Goal: Information Seeking & Learning: Learn about a topic

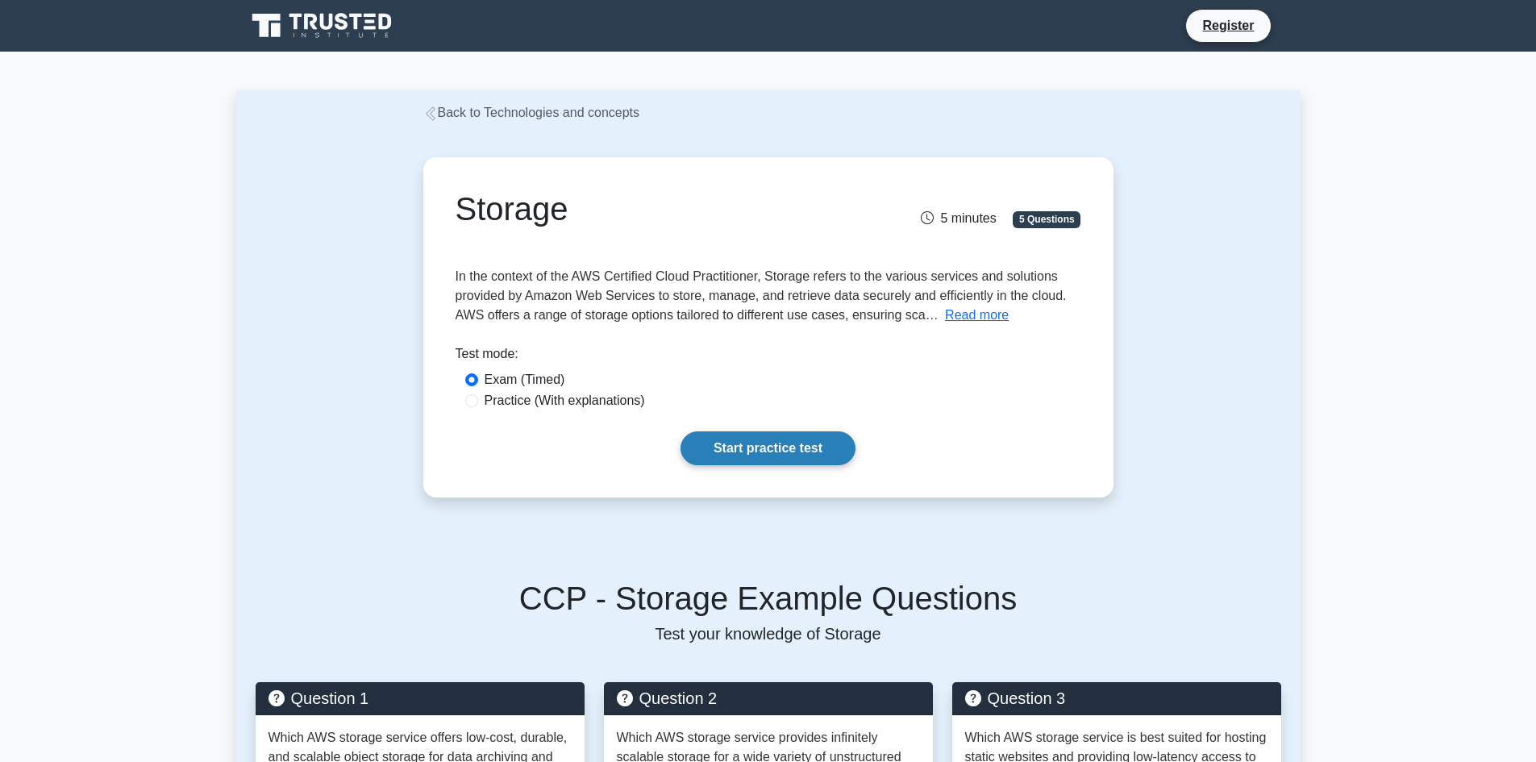
click at [809, 456] on link "Start practice test" at bounding box center [767, 448] width 175 height 34
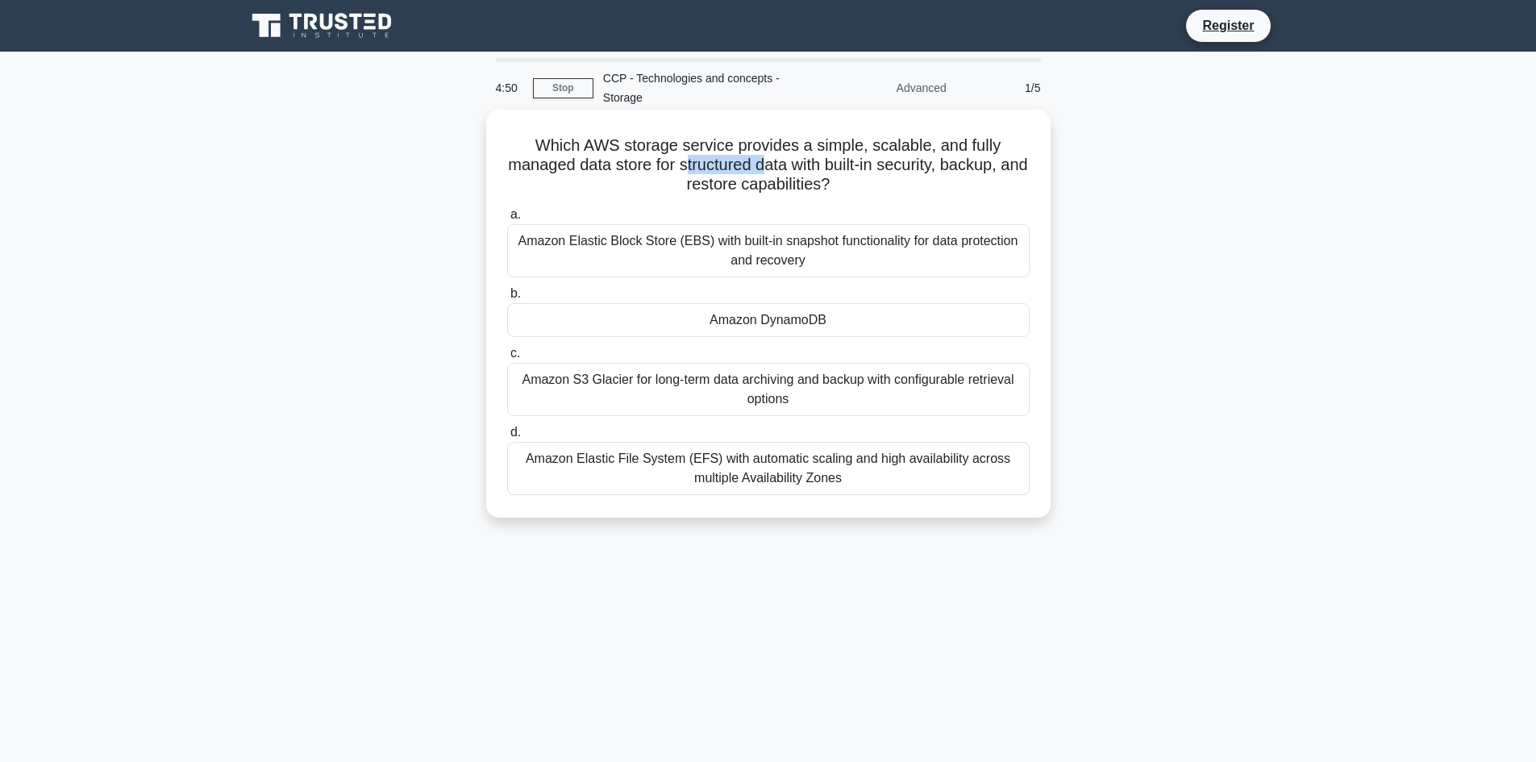
drag, startPoint x: 696, startPoint y: 165, endPoint x: 780, endPoint y: 168, distance: 83.9
click at [780, 168] on h5 "Which AWS storage service provides a simple, scalable, and fully managed data s…" at bounding box center [768, 165] width 526 height 60
click at [842, 173] on h5 "Which AWS storage service provides a simple, scalable, and fully managed data s…" at bounding box center [768, 165] width 526 height 60
click at [827, 249] on div "Amazon Elastic Block Store (EBS) with built-in snapshot functionality for data …" at bounding box center [768, 250] width 522 height 53
click at [507, 220] on input "a. Amazon Elastic Block Store (EBS) with built-in snapshot functionality for da…" at bounding box center [507, 215] width 0 height 10
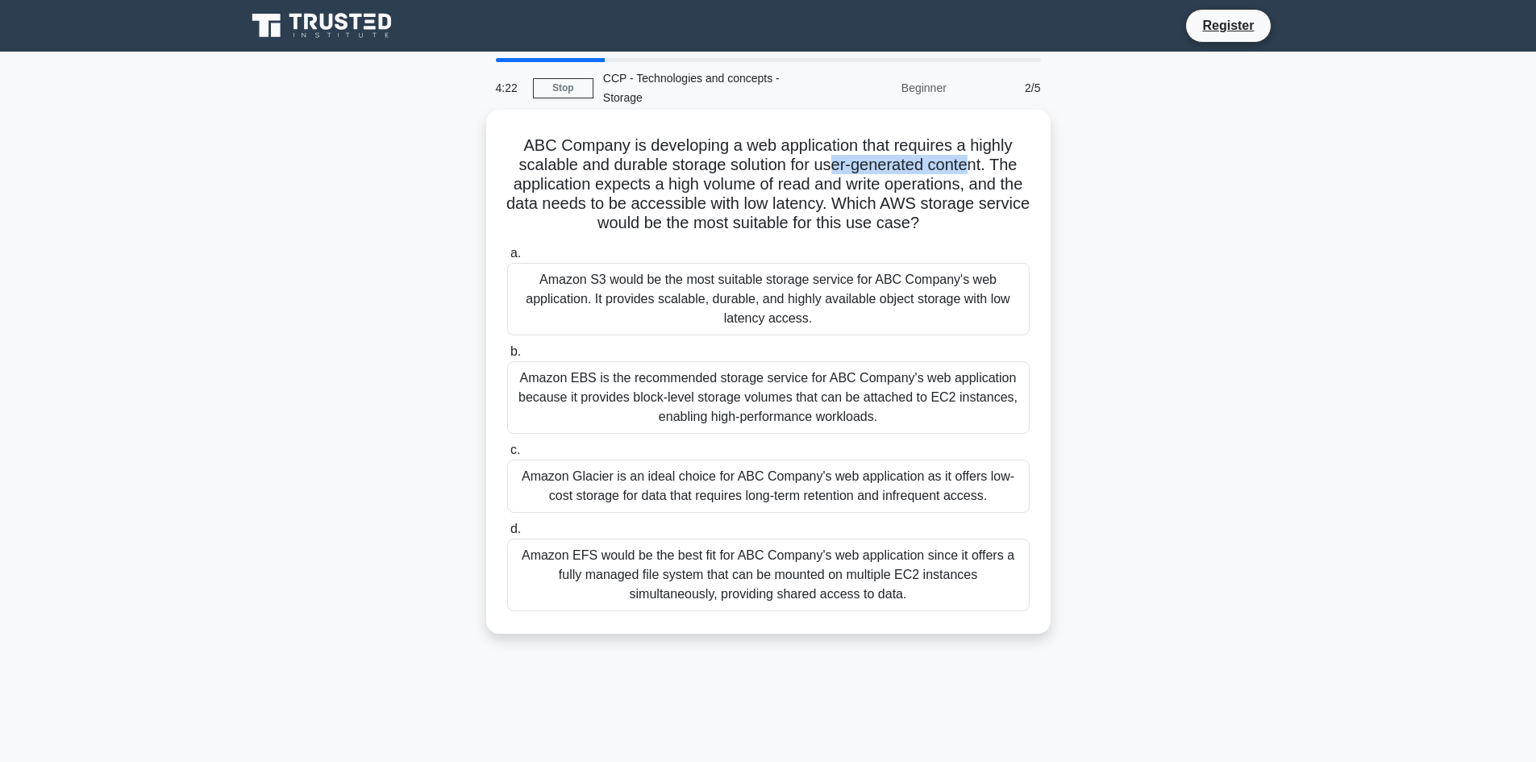
drag, startPoint x: 846, startPoint y: 170, endPoint x: 975, endPoint y: 175, distance: 129.1
click at [975, 175] on h5 "ABC Company is developing a web application that requires a highly scalable and…" at bounding box center [768, 184] width 526 height 98
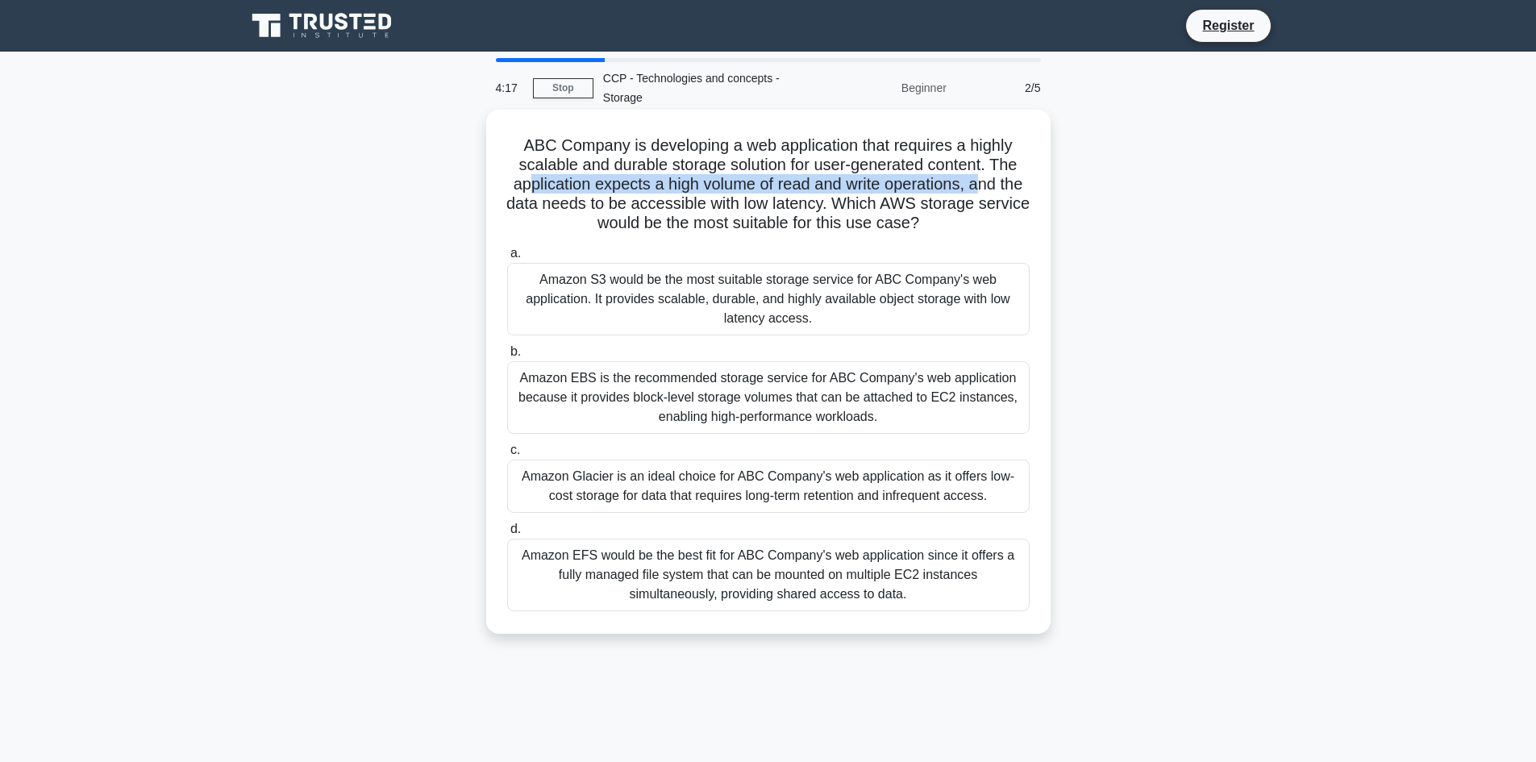
drag, startPoint x: 553, startPoint y: 185, endPoint x: 994, endPoint y: 185, distance: 441.0
click at [994, 185] on h5 "ABC Company is developing a web application that requires a highly scalable and…" at bounding box center [768, 184] width 526 height 98
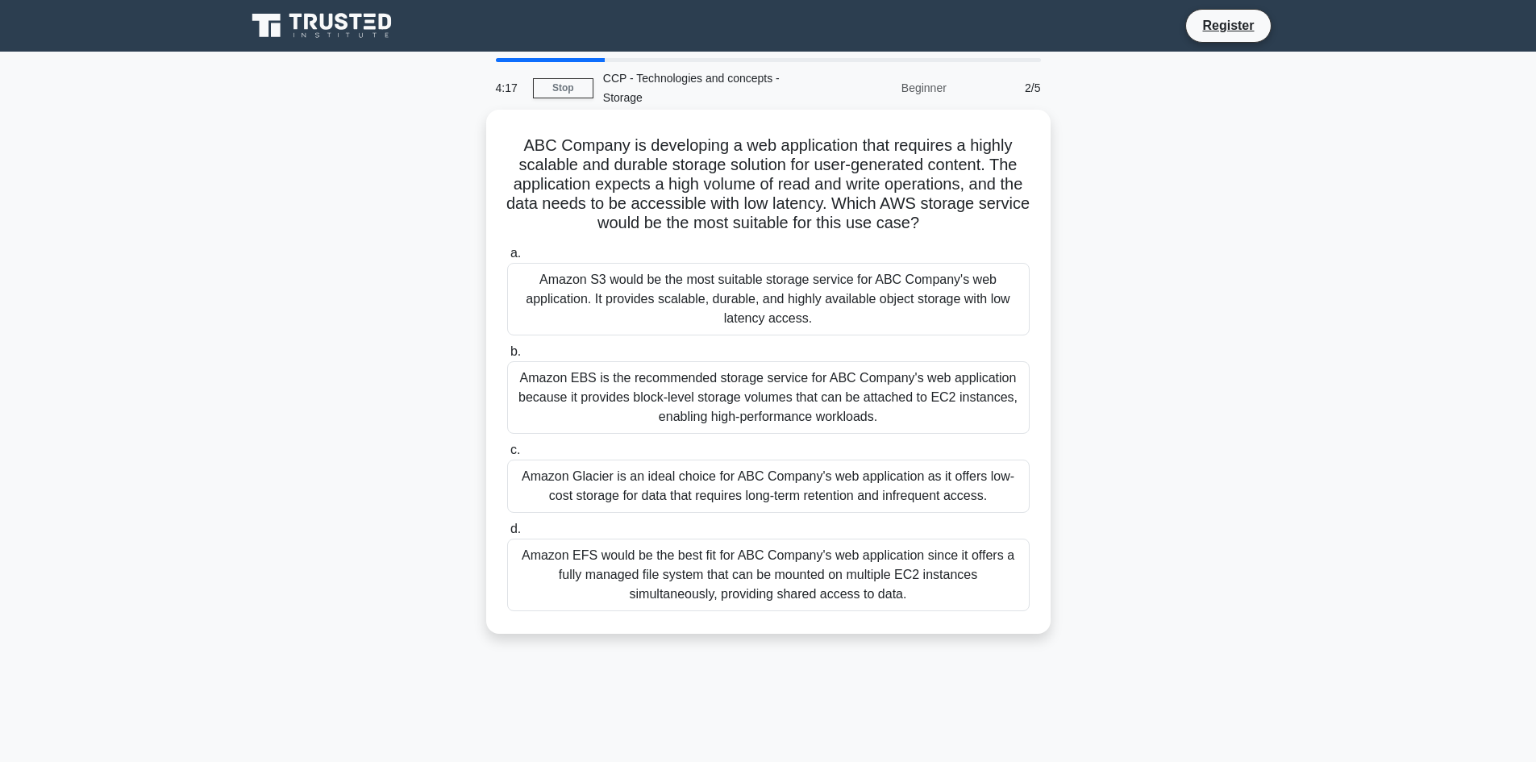
click at [576, 210] on h5 "ABC Company is developing a web application that requires a highly scalable and…" at bounding box center [768, 184] width 526 height 98
drag, startPoint x: 546, startPoint y: 203, endPoint x: 847, endPoint y: 210, distance: 301.6
click at [847, 210] on h5 "ABC Company is developing a web application that requires a highly scalable and…" at bounding box center [768, 184] width 526 height 98
click at [835, 303] on div "Amazon S3 would be the most suitable storage service for ABC Company's web appl…" at bounding box center [768, 299] width 522 height 73
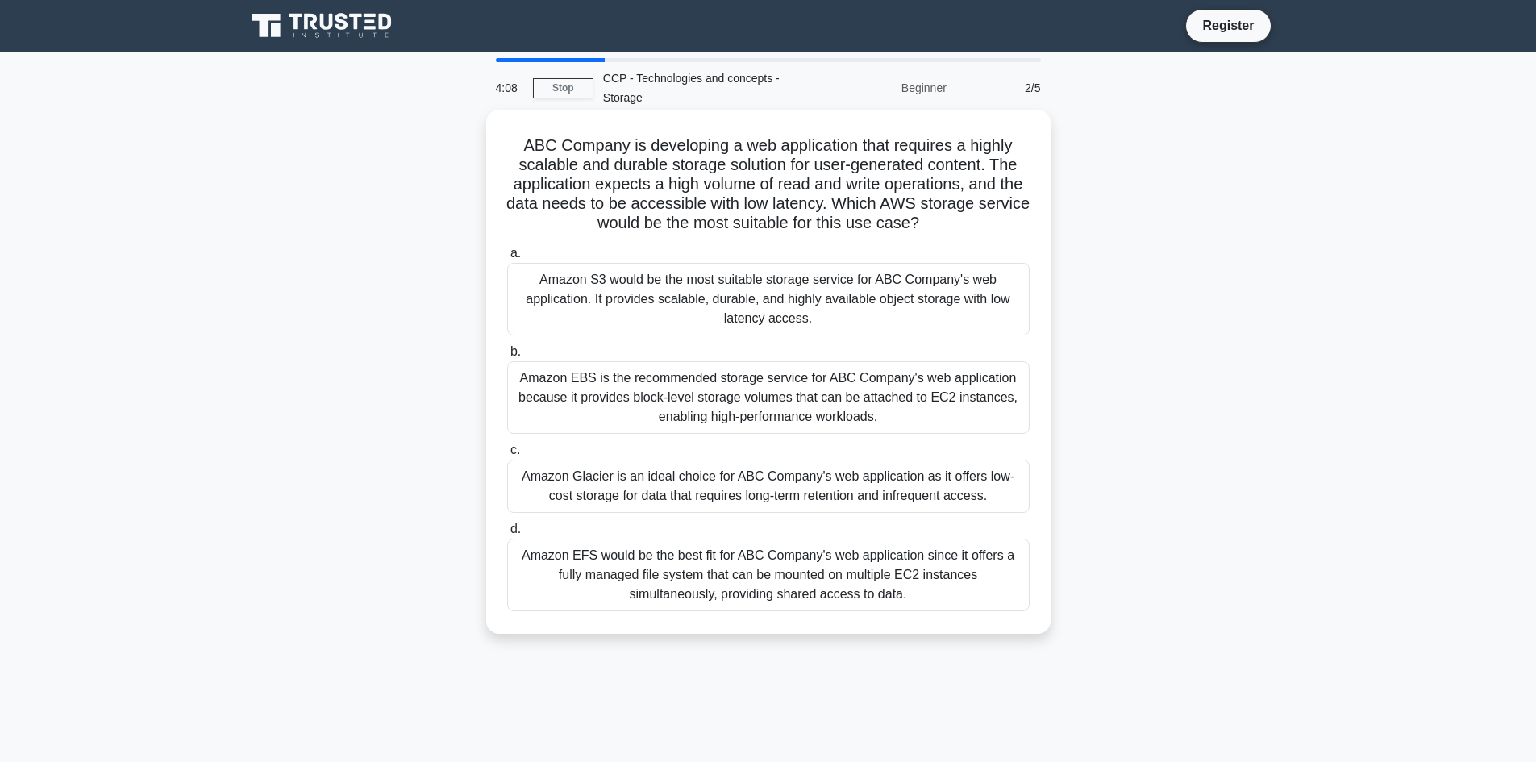
click at [507, 259] on input "a. Amazon S3 would be the most suitable storage service for ABC Company's web a…" at bounding box center [507, 253] width 0 height 10
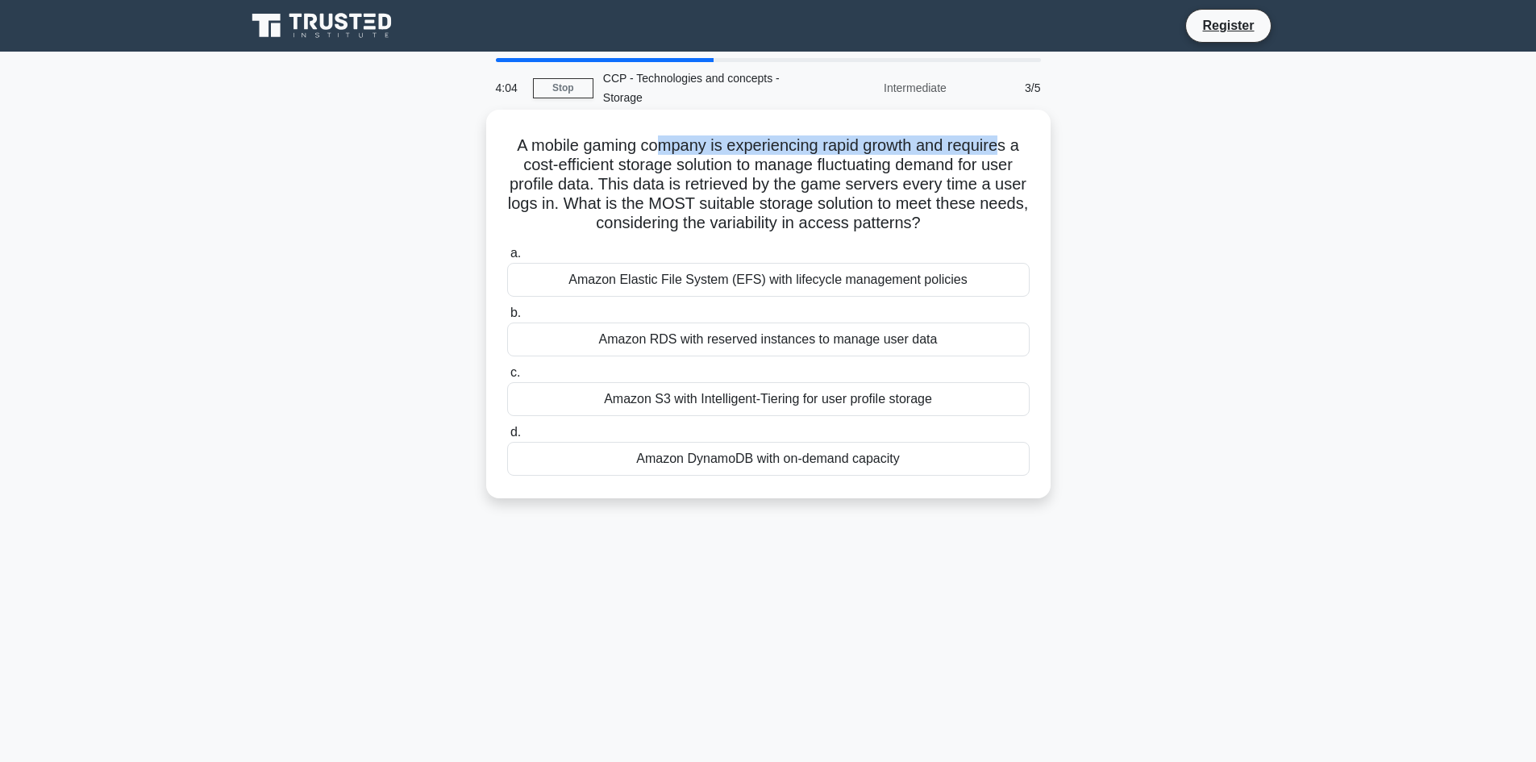
drag, startPoint x: 653, startPoint y: 143, endPoint x: 1008, endPoint y: 143, distance: 354.7
click at [1008, 143] on h5 "A mobile gaming company is experiencing rapid growth and requires a cost-effici…" at bounding box center [768, 184] width 526 height 98
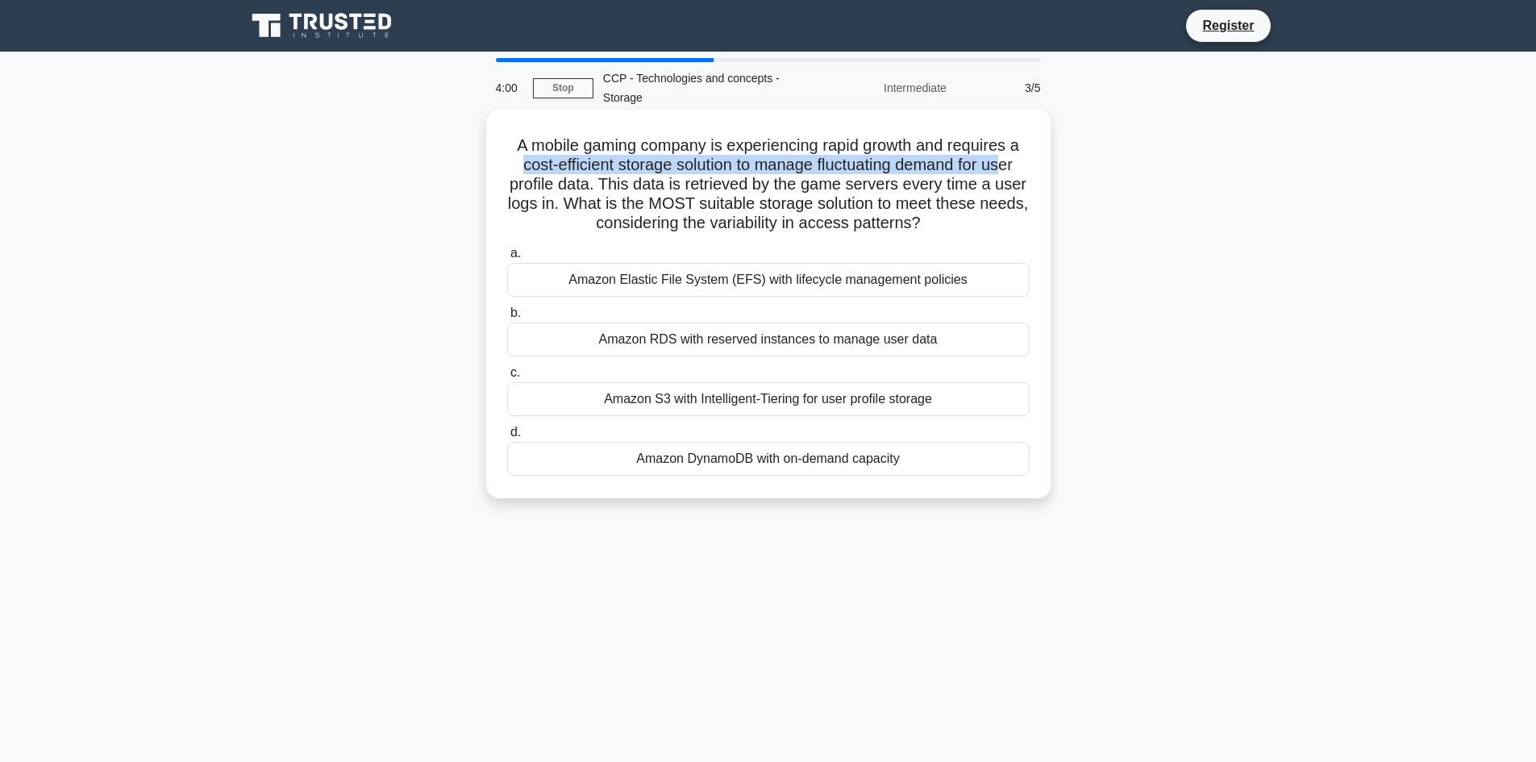
drag, startPoint x: 516, startPoint y: 164, endPoint x: 1009, endPoint y: 161, distance: 493.4
click at [1009, 161] on h5 "A mobile gaming company is experiencing rapid growth and requires a cost-effici…" at bounding box center [768, 184] width 526 height 98
drag, startPoint x: 566, startPoint y: 188, endPoint x: 588, endPoint y: 186, distance: 21.8
click at [588, 186] on h5 "A mobile gaming company is experiencing rapid growth and requires a cost-effici…" at bounding box center [768, 184] width 526 height 98
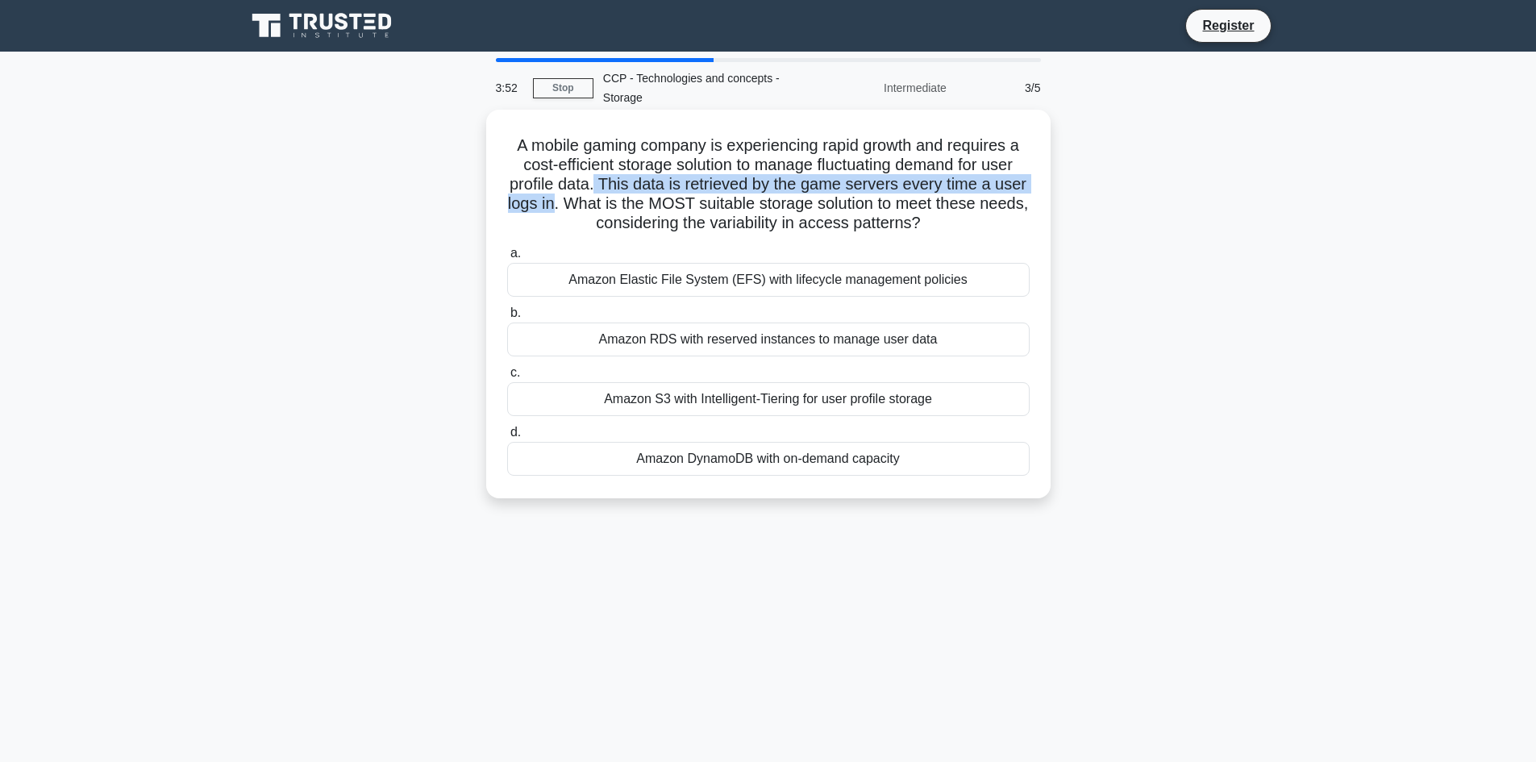
drag, startPoint x: 611, startPoint y: 186, endPoint x: 591, endPoint y: 200, distance: 24.4
click at [591, 200] on h5 "A mobile gaming company is experiencing rapid growth and requires a cost-effici…" at bounding box center [768, 184] width 526 height 98
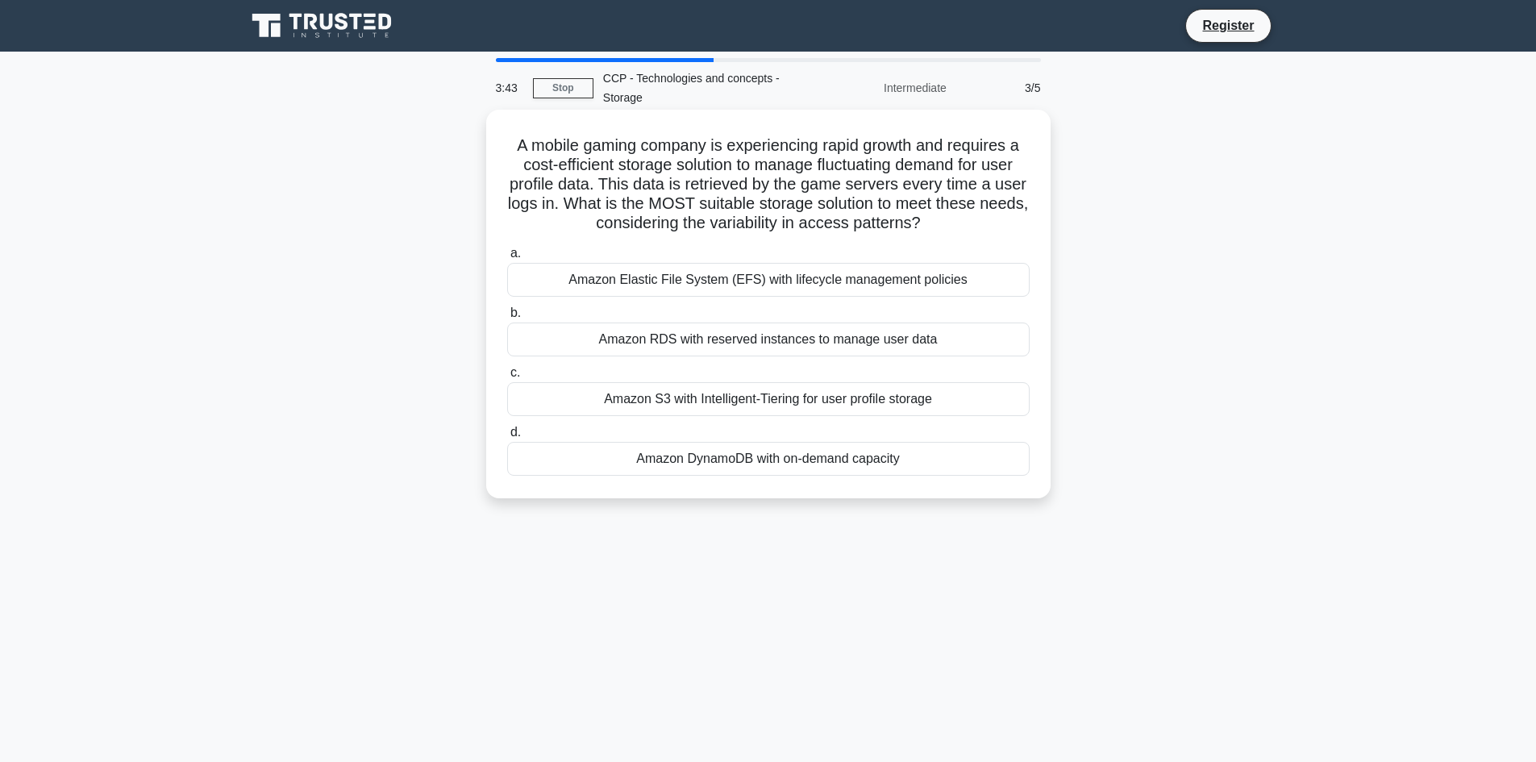
click at [626, 202] on h5 "A mobile gaming company is experiencing rapid growth and requires a cost-effici…" at bounding box center [768, 184] width 526 height 98
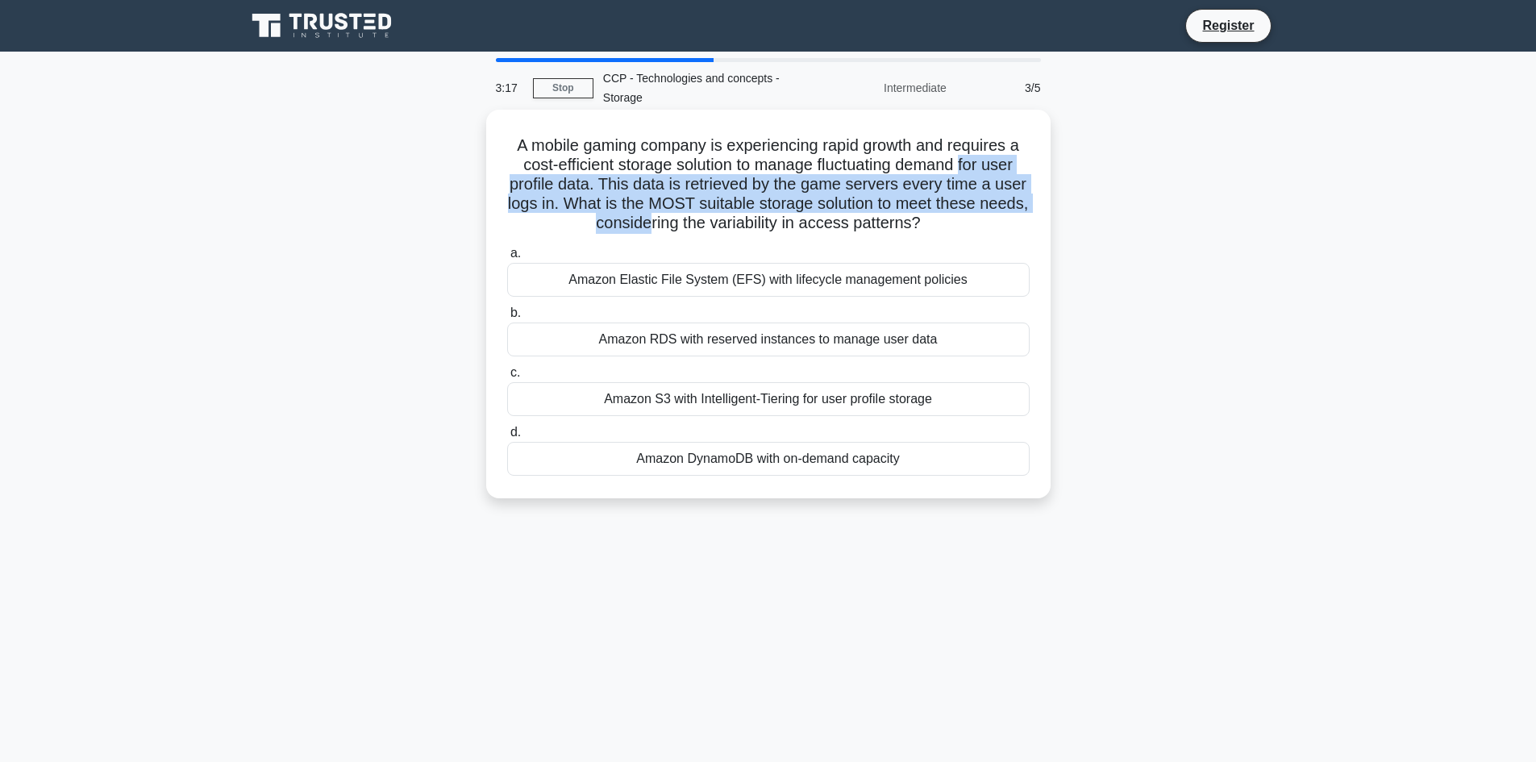
drag, startPoint x: 966, startPoint y: 164, endPoint x: 671, endPoint y: 217, distance: 299.7
click at [671, 217] on h5 "A mobile gaming company is experiencing rapid growth and requires a cost-effici…" at bounding box center [768, 184] width 526 height 98
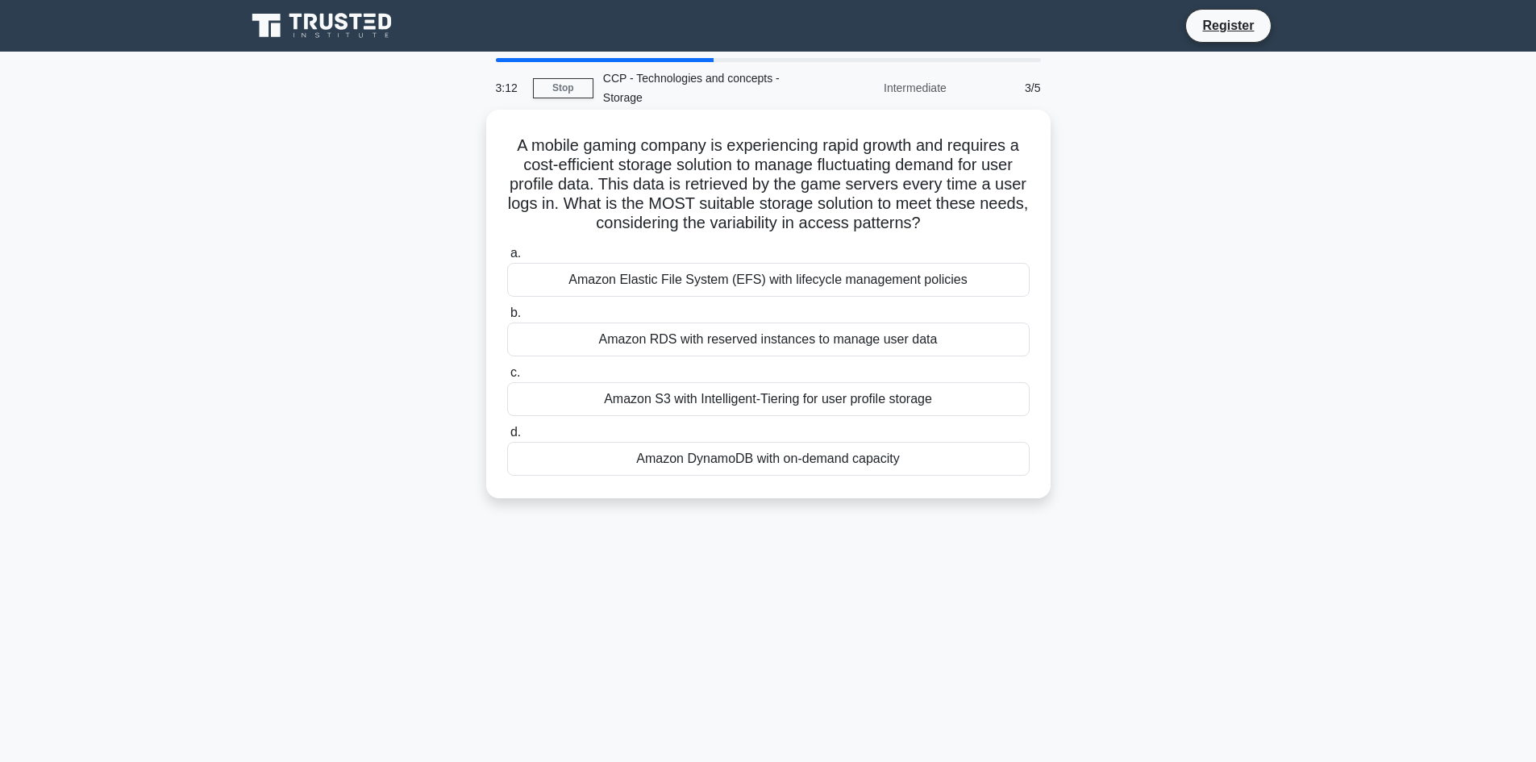
click at [710, 282] on div "Amazon Elastic File System (EFS) with lifecycle management policies" at bounding box center [768, 280] width 522 height 34
click at [507, 259] on input "a. Amazon Elastic File System (EFS) with lifecycle management policies" at bounding box center [507, 253] width 0 height 10
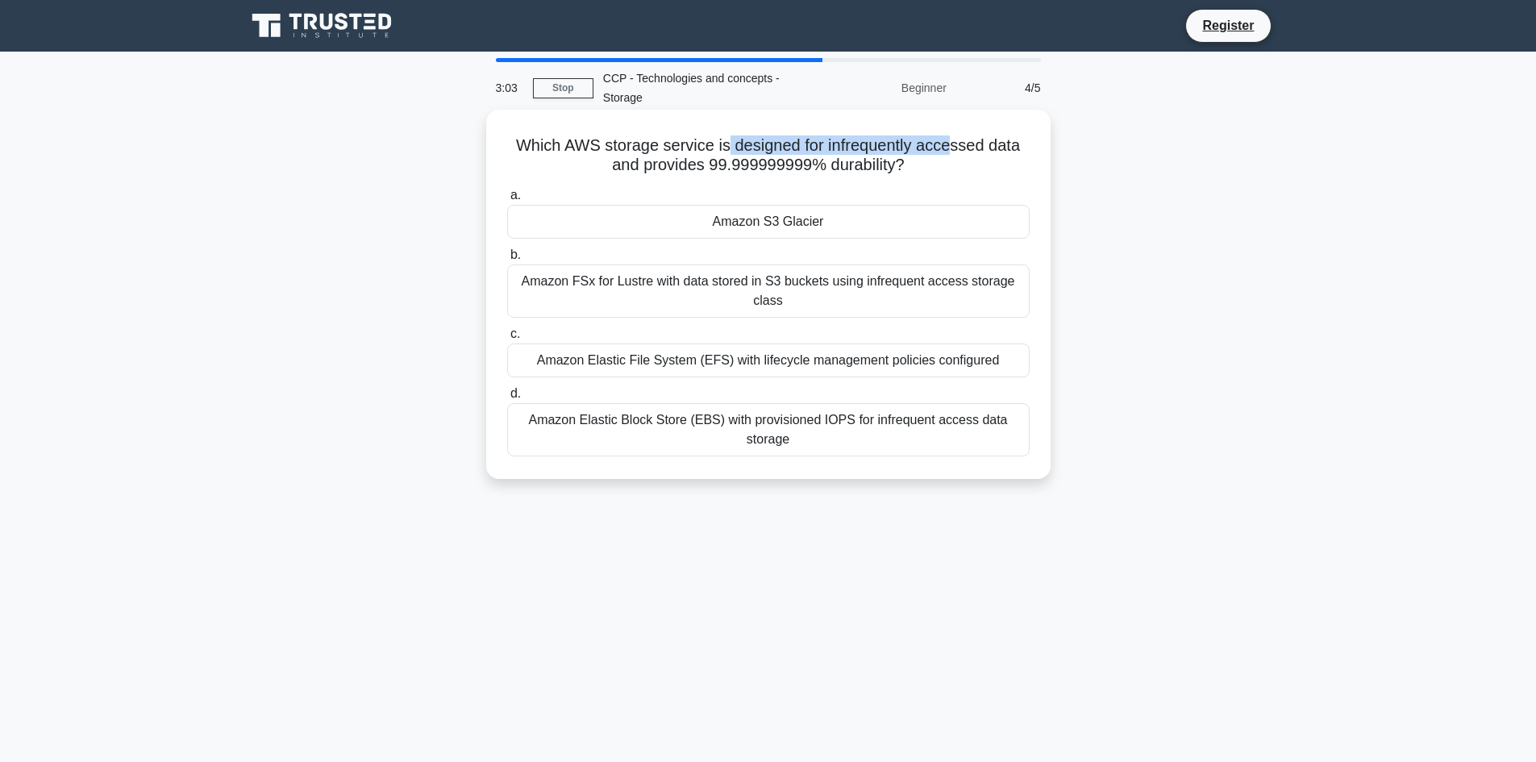
drag, startPoint x: 731, startPoint y: 142, endPoint x: 952, endPoint y: 144, distance: 220.9
click at [952, 144] on h5 "Which AWS storage service is designed for infrequently accessed data and provid…" at bounding box center [768, 155] width 526 height 40
click at [959, 153] on h5 "Which AWS storage service is designed for infrequently accessed data and provid…" at bounding box center [768, 155] width 526 height 40
click at [825, 226] on div "Amazon S3 Glacier" at bounding box center [768, 222] width 522 height 34
click at [507, 201] on input "a. Amazon S3 Glacier" at bounding box center [507, 195] width 0 height 10
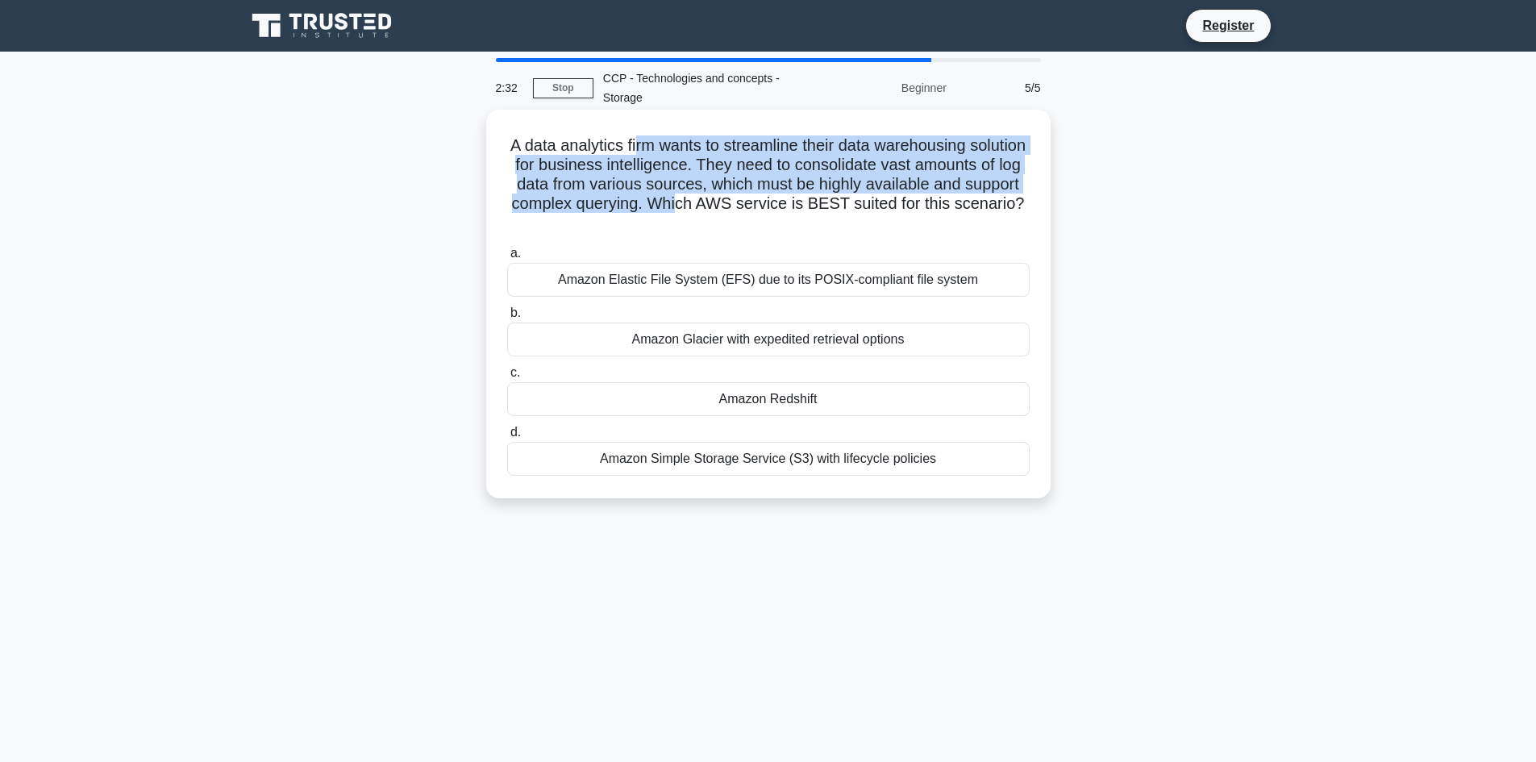
drag, startPoint x: 665, startPoint y: 152, endPoint x: 851, endPoint y: 205, distance: 192.9
click at [851, 205] on h5 "A data analytics firm wants to streamline their data warehousing solution for b…" at bounding box center [768, 184] width 526 height 98
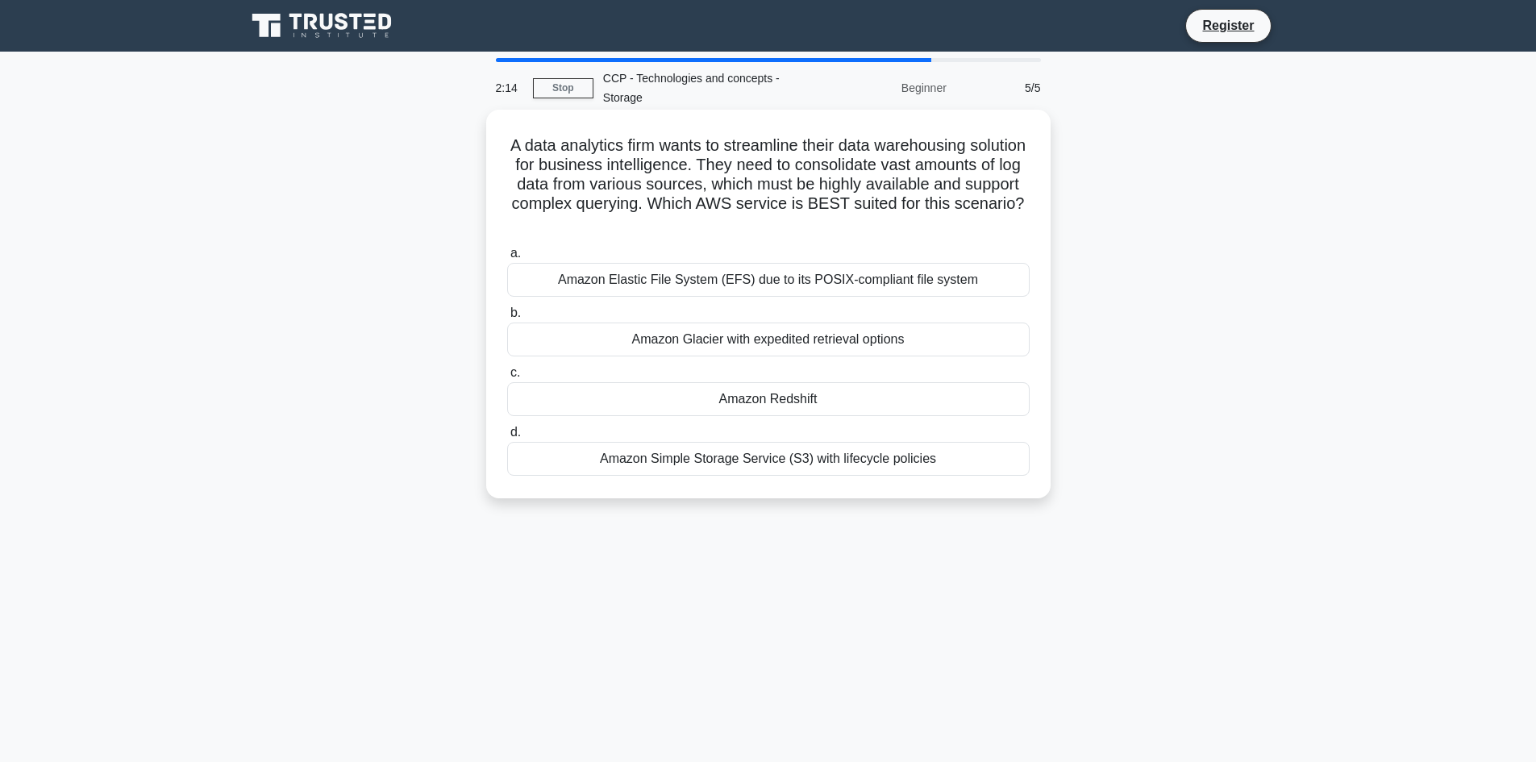
click at [817, 280] on div "Amazon Elastic File System (EFS) due to its POSIX-compliant file system" at bounding box center [768, 280] width 522 height 34
click at [507, 259] on input "a. Amazon Elastic File System (EFS) due to its POSIX-compliant file system" at bounding box center [507, 253] width 0 height 10
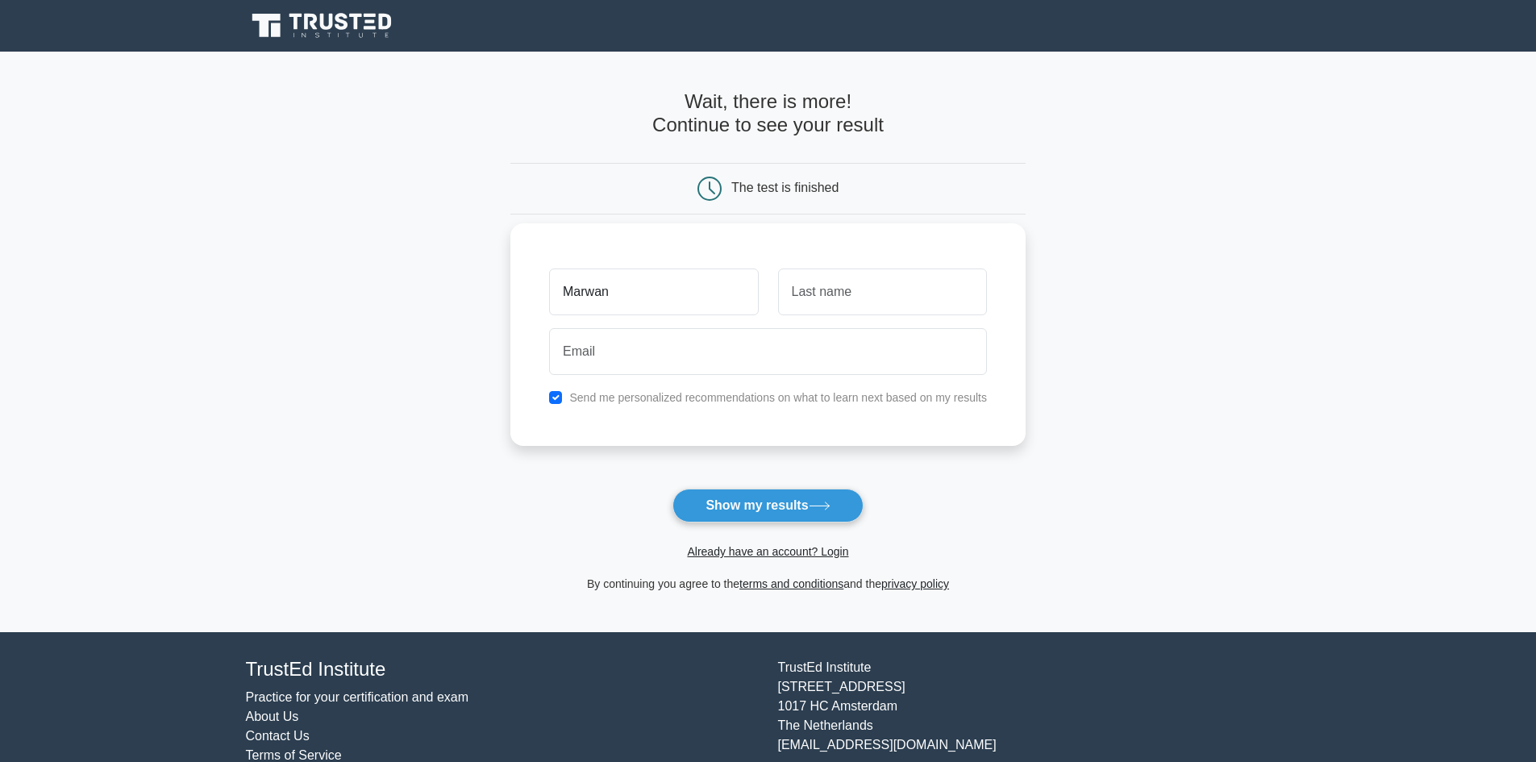
type input "Marwan"
type input "Ahmed"
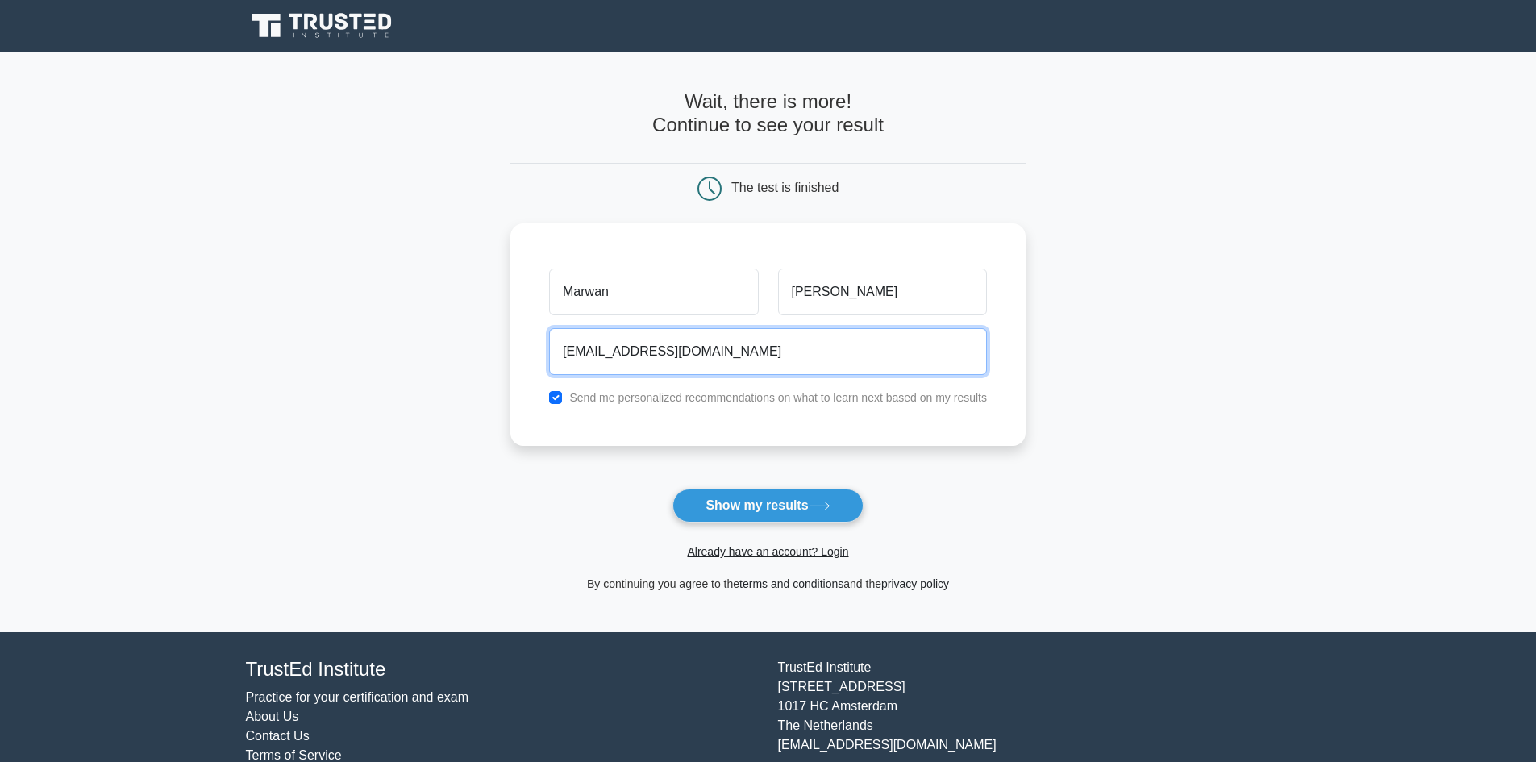
type input "marwanahmed241099@gmail.com"
click at [739, 404] on label "Send me personalized recommendations on what to learn next based on my results" at bounding box center [778, 397] width 418 height 13
click at [739, 400] on label "Send me personalized recommendations on what to learn next based on my results" at bounding box center [778, 397] width 418 height 13
click at [561, 396] on input "checkbox" at bounding box center [555, 397] width 13 height 13
checkbox input "false"
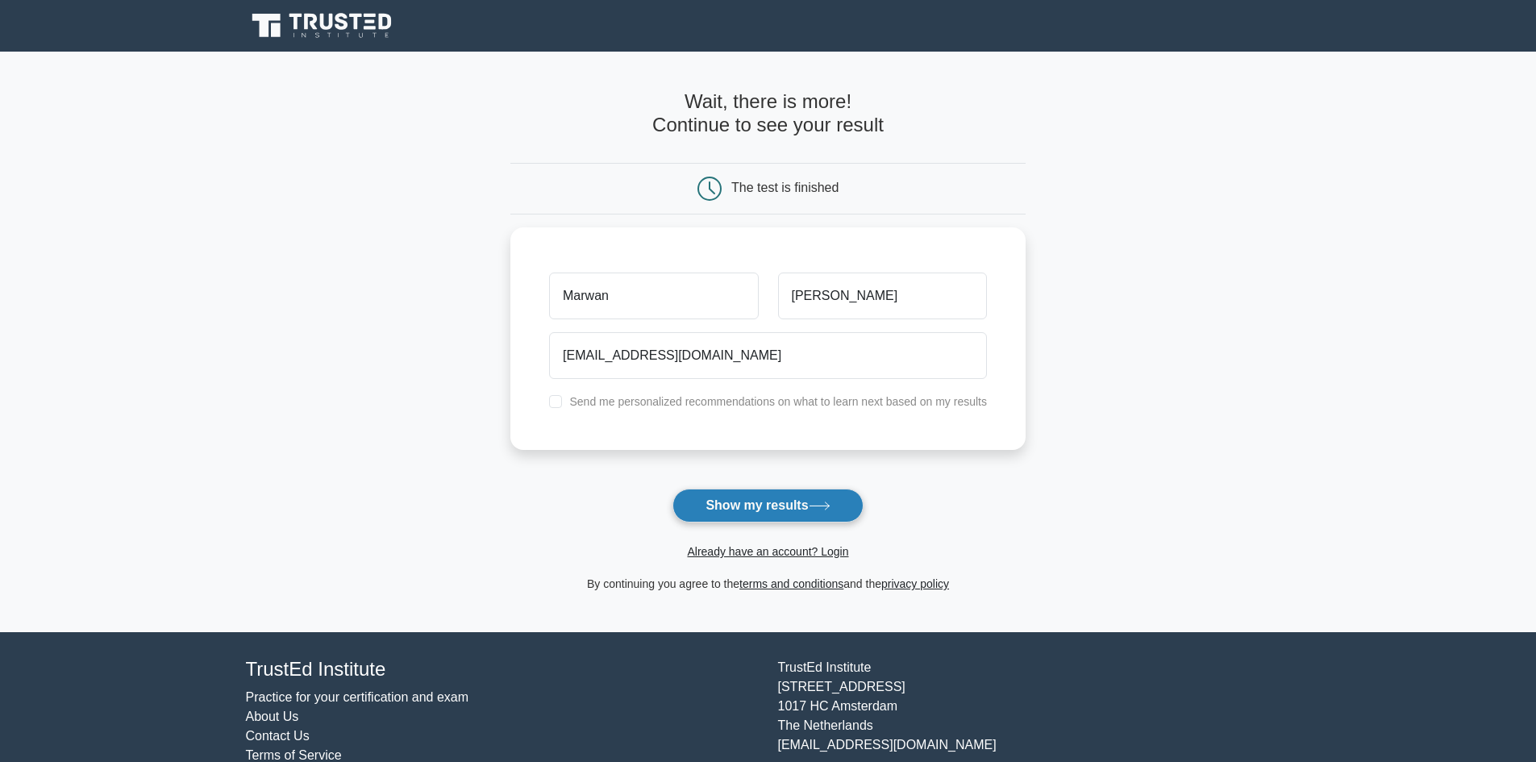
click at [780, 501] on button "Show my results" at bounding box center [767, 506] width 190 height 34
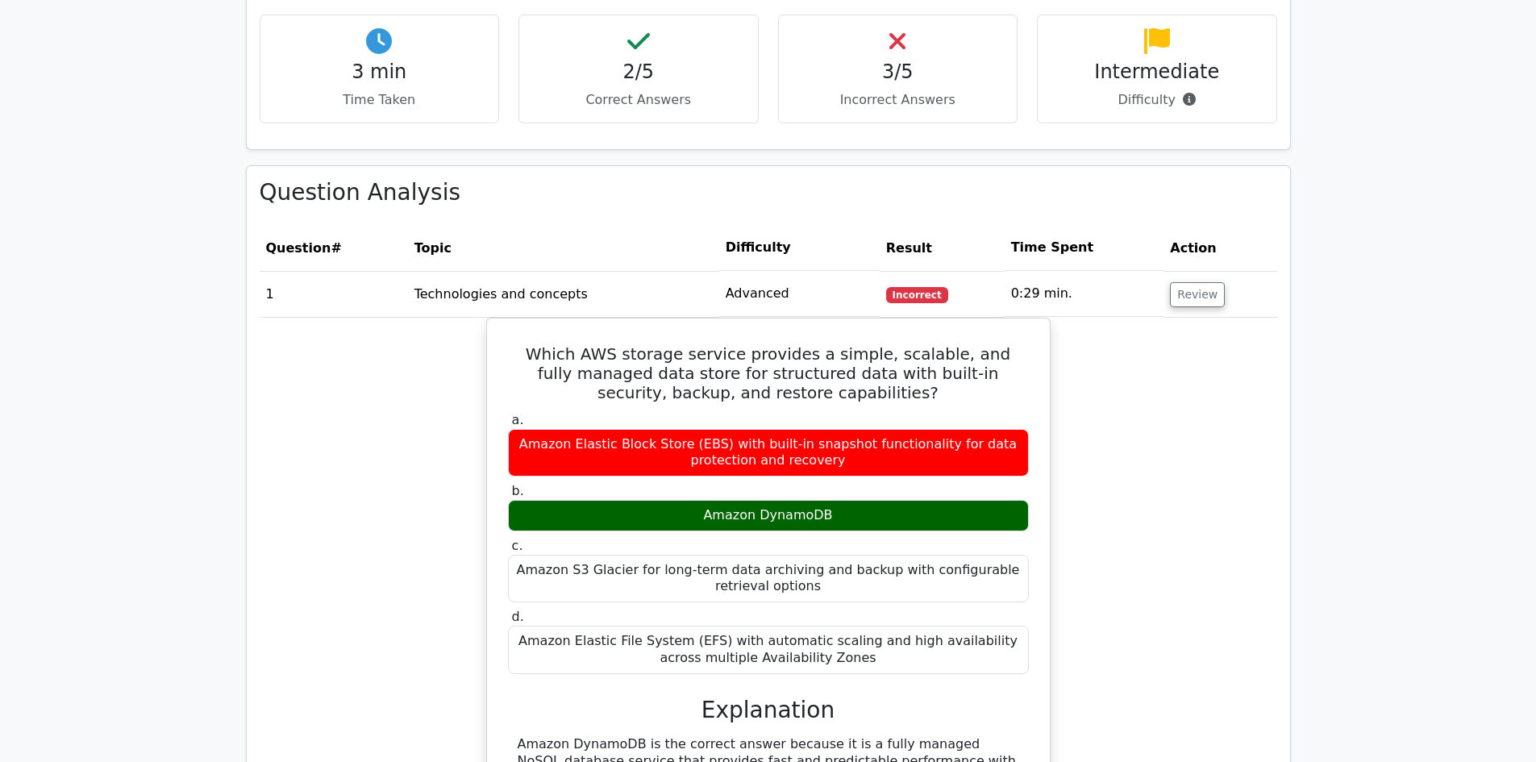
scroll to position [1048, 0]
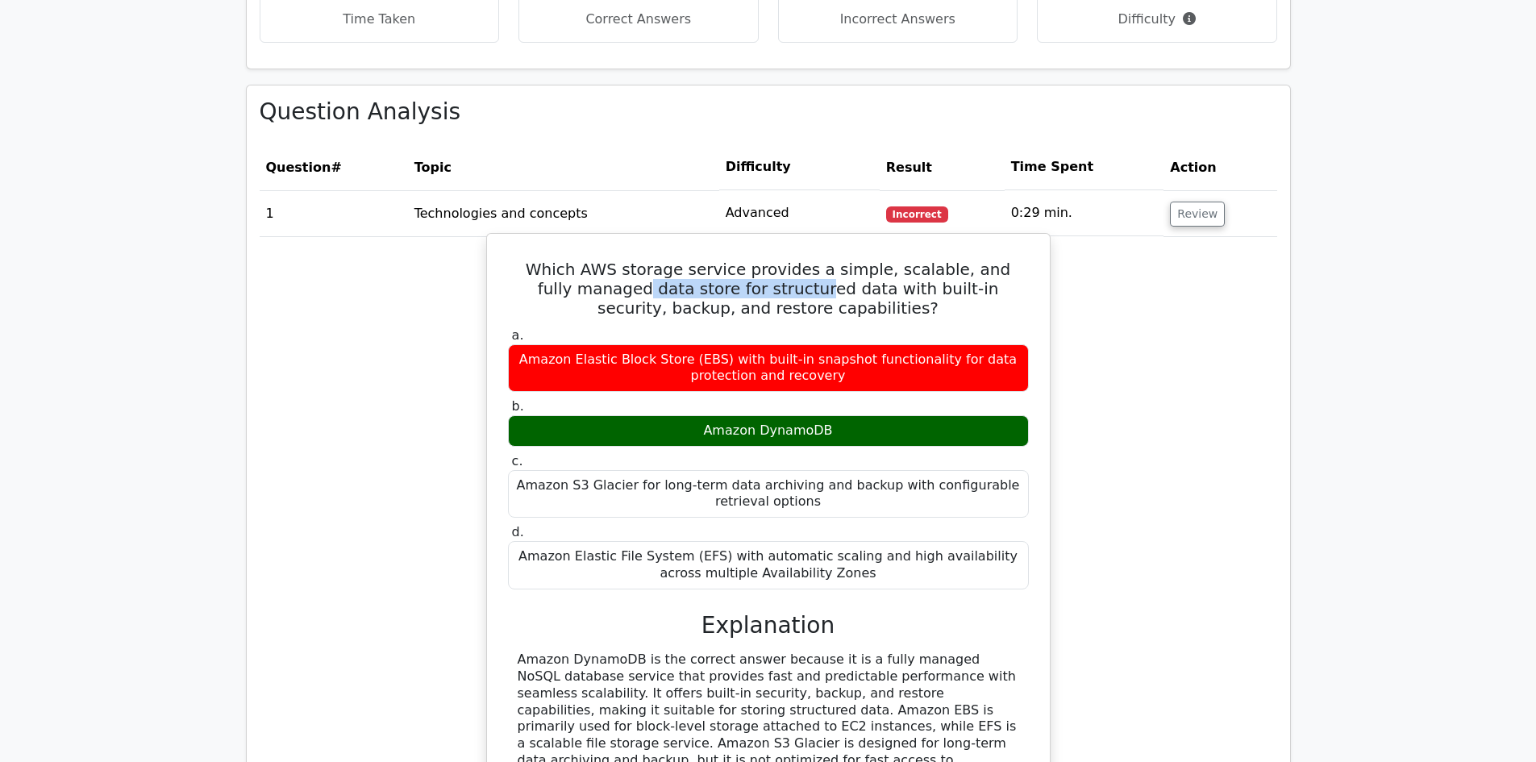
drag, startPoint x: 580, startPoint y: 285, endPoint x: 767, endPoint y: 282, distance: 186.3
click at [759, 282] on h5 "Which AWS storage service provides a simple, scalable, and fully managed data s…" at bounding box center [768, 289] width 524 height 58
click at [795, 282] on h5 "Which AWS storage service provides a simple, scalable, and fully managed data s…" at bounding box center [768, 289] width 524 height 58
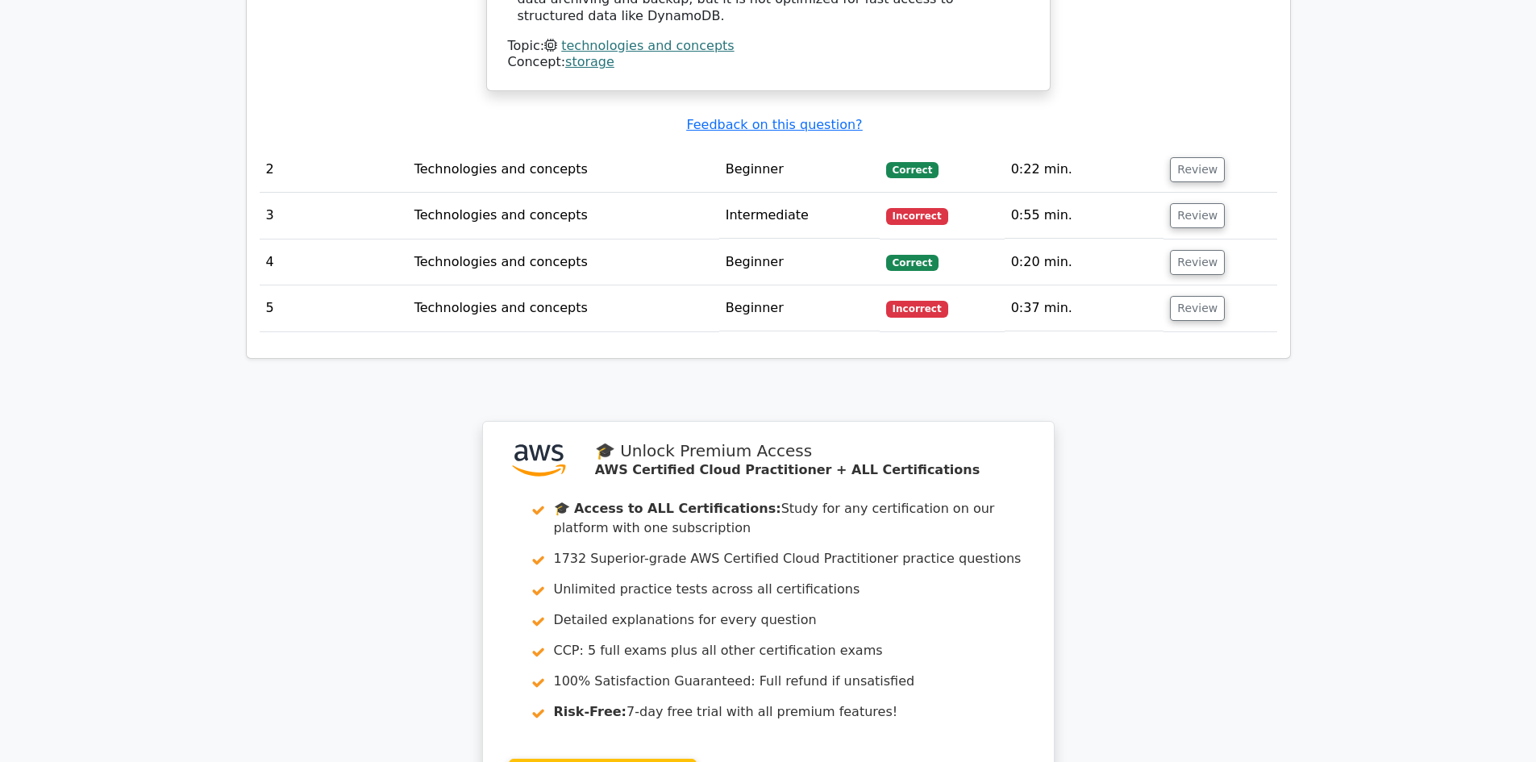
scroll to position [1774, 0]
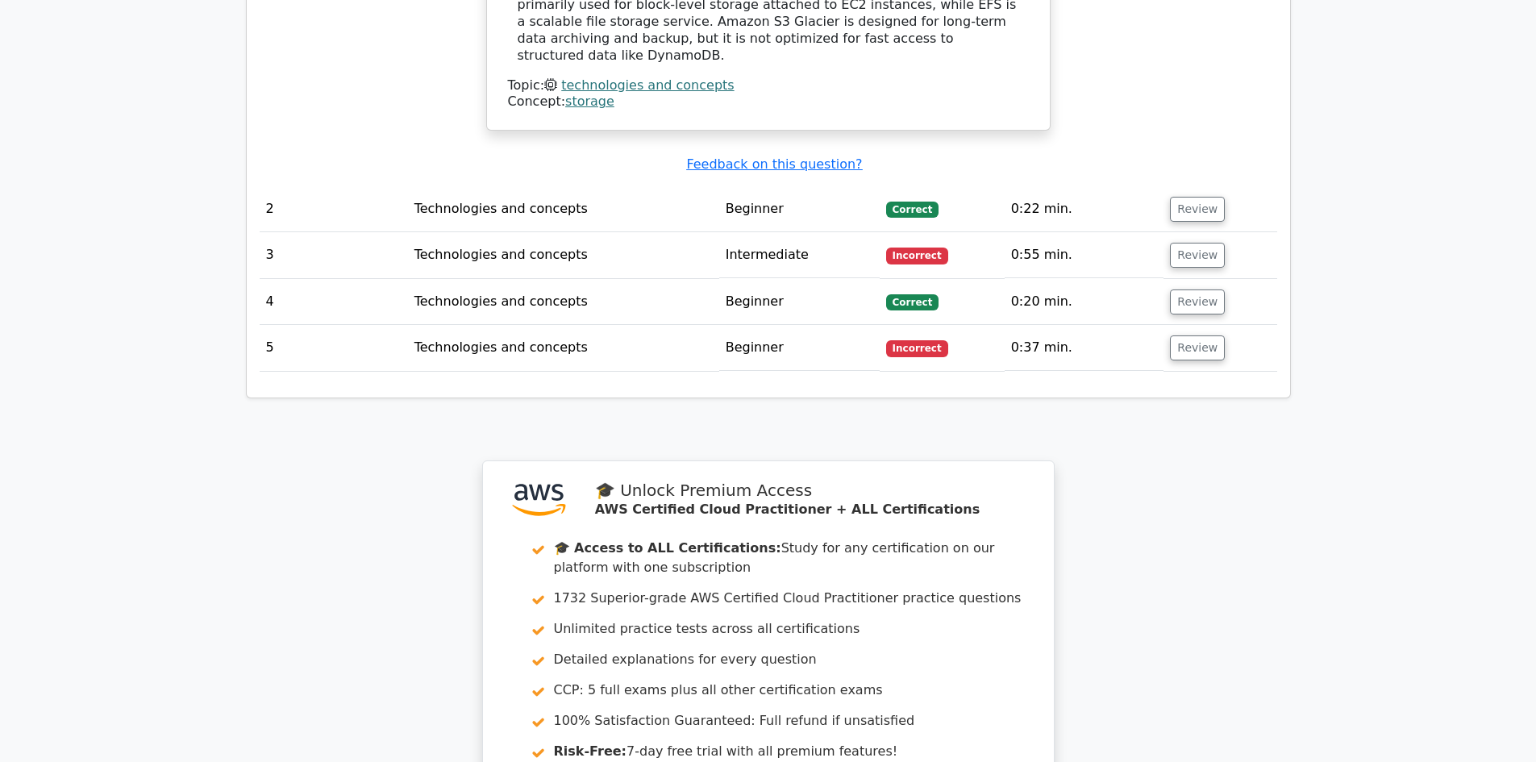
click at [774, 204] on td "Beginner" at bounding box center [799, 209] width 160 height 46
click at [747, 191] on td "Beginner" at bounding box center [799, 209] width 160 height 46
click at [1206, 197] on button "Review" at bounding box center [1197, 209] width 55 height 25
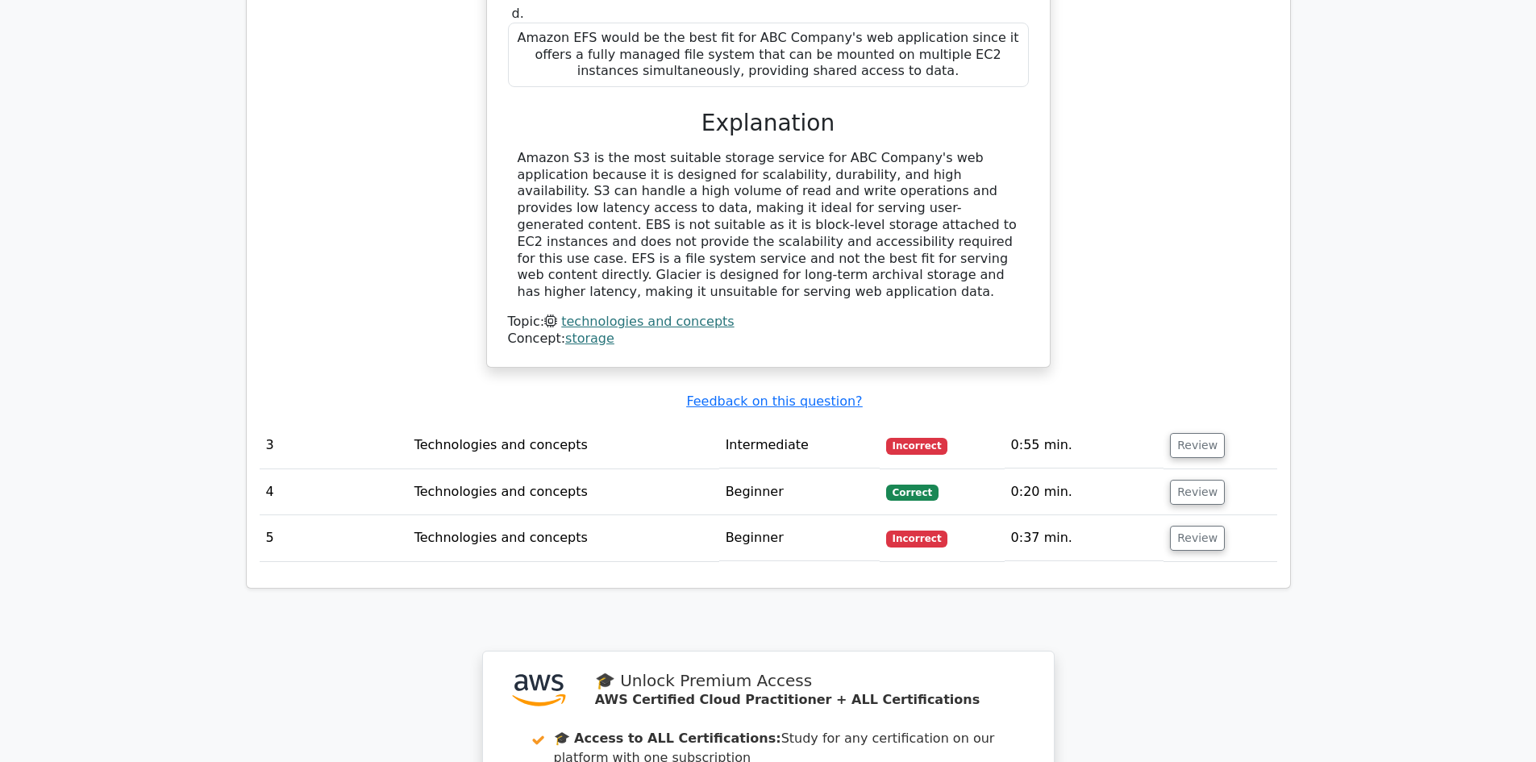
scroll to position [2660, 0]
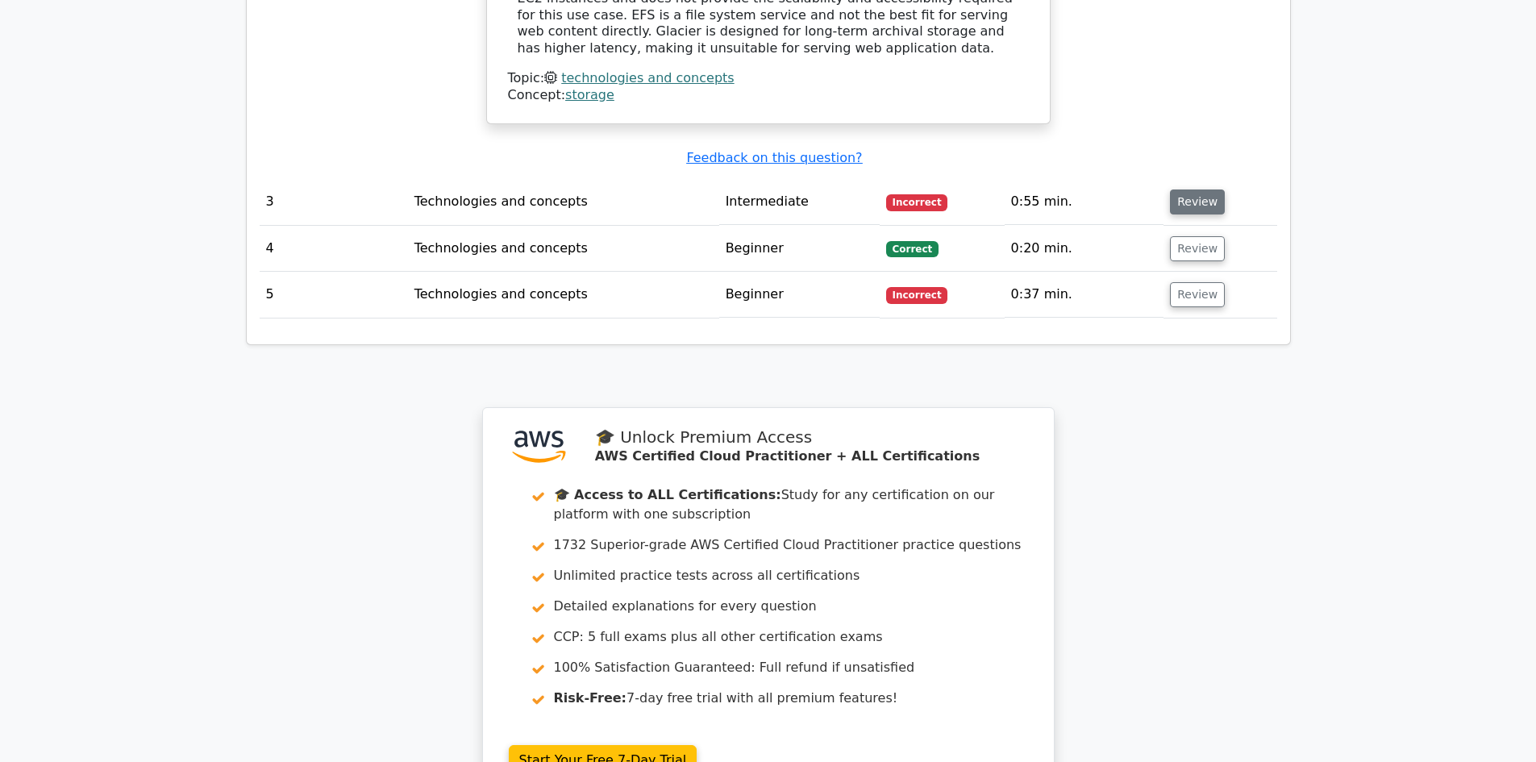
click at [1200, 189] on button "Review" at bounding box center [1197, 201] width 55 height 25
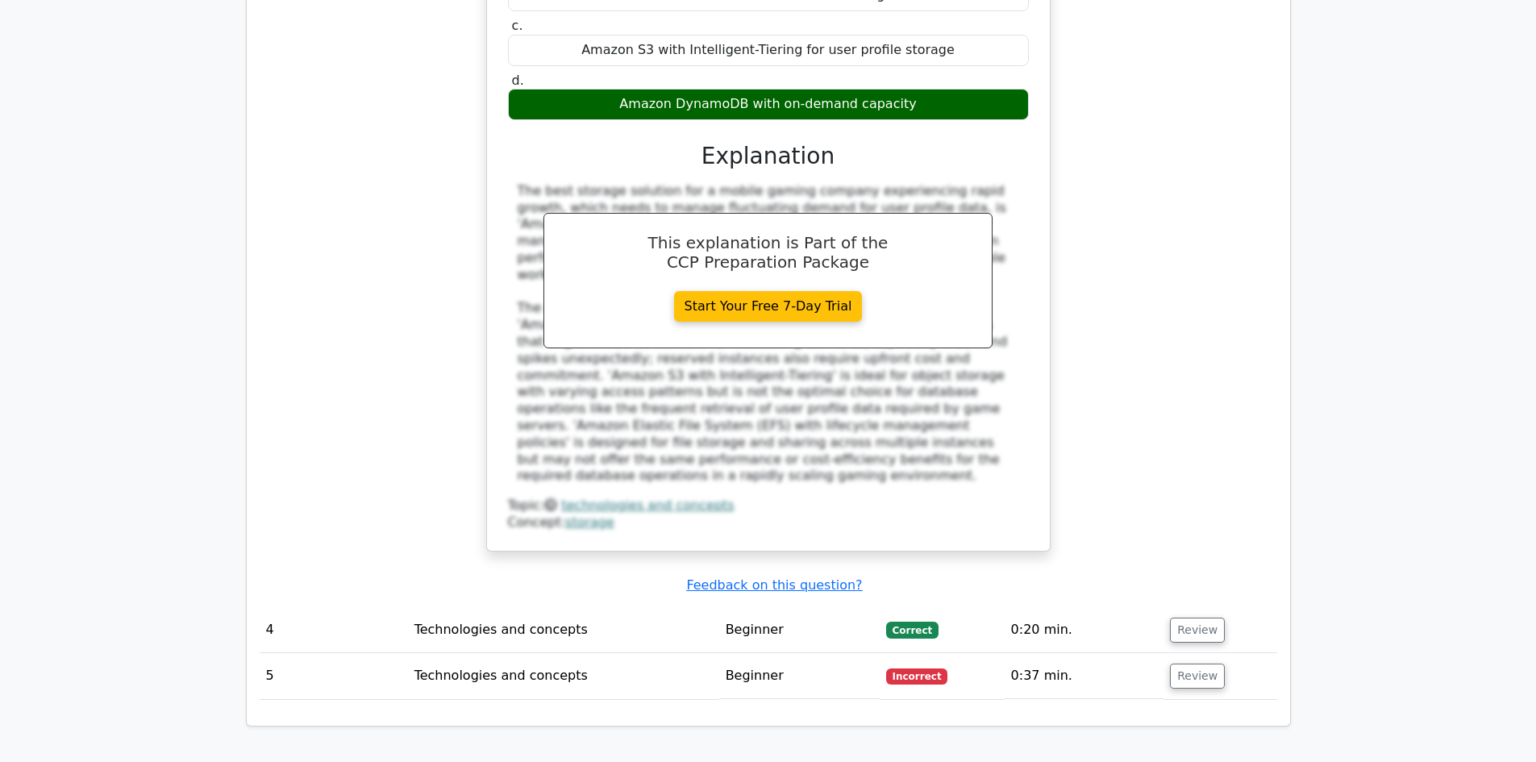
scroll to position [3547, 0]
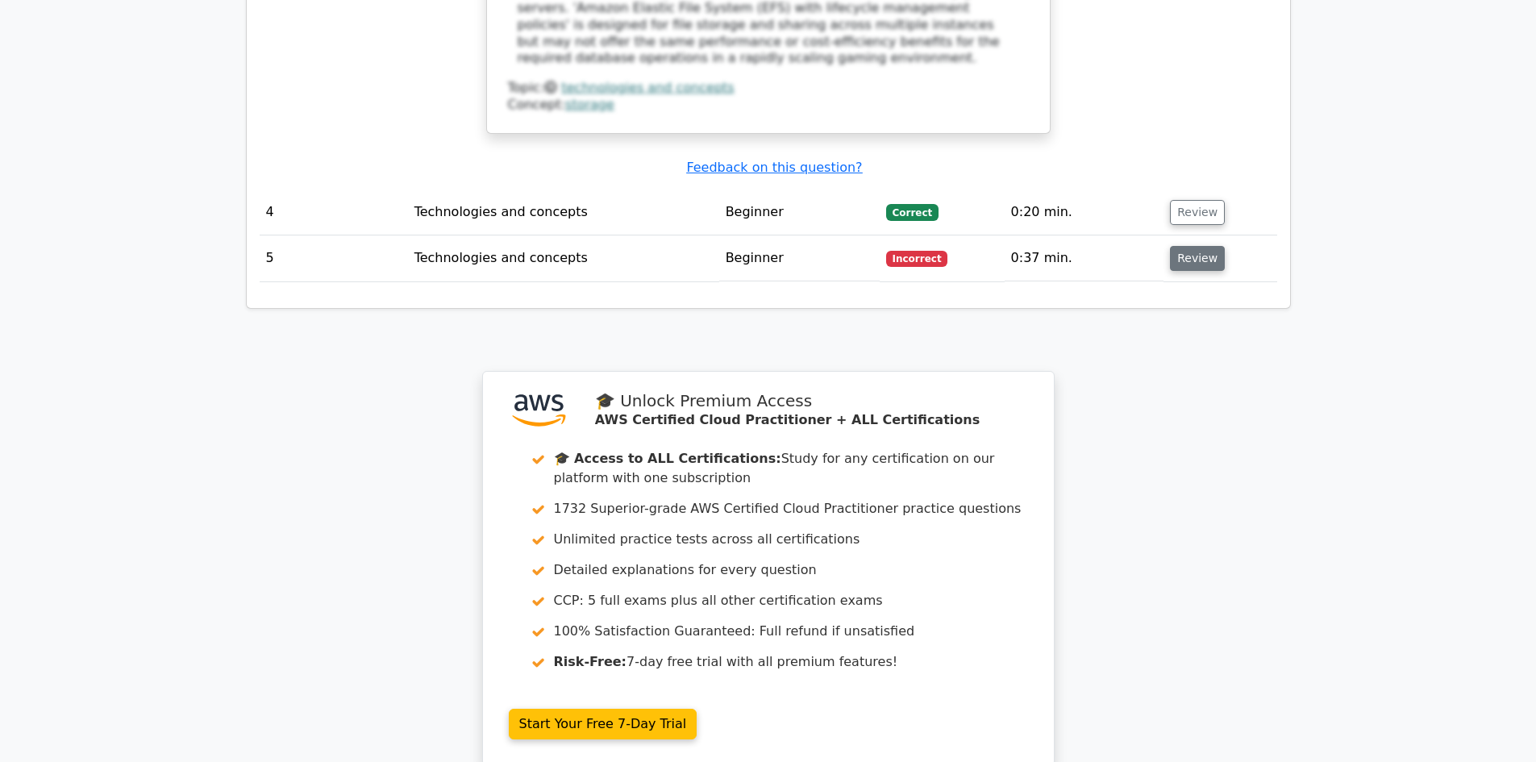
click at [1199, 246] on button "Review" at bounding box center [1197, 258] width 55 height 25
